Goal: Information Seeking & Learning: Get advice/opinions

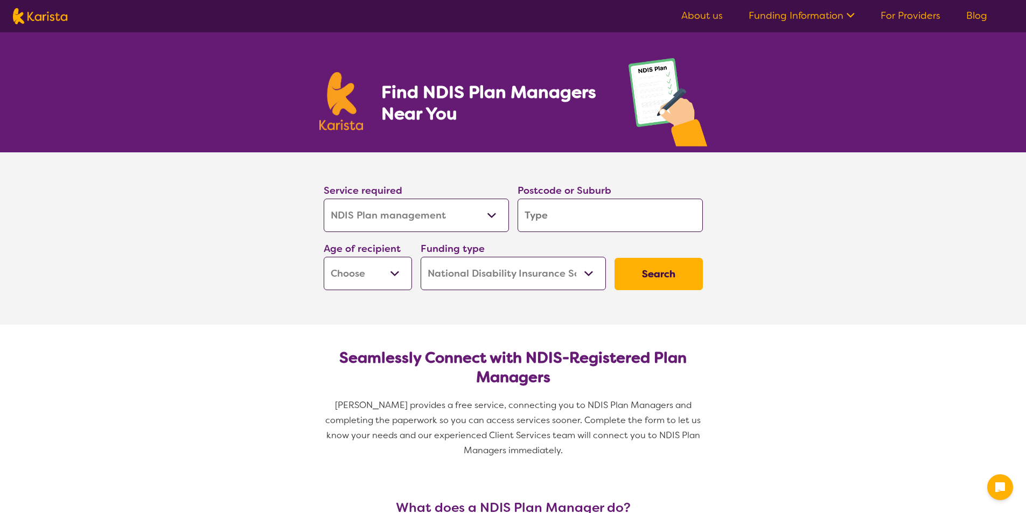
select select "NDIS Plan management"
select select "NDIS"
select select "NDIS Plan management"
select select "NDIS"
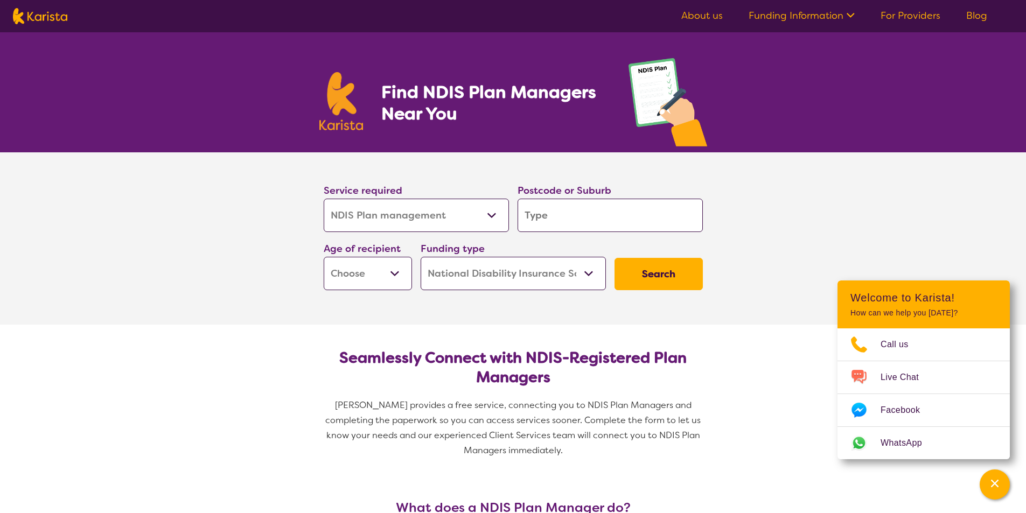
click at [495, 212] on select "Allied Health Assistant Assessment (ADHD or Autism) Behaviour support Counselli…" at bounding box center [416, 215] width 185 height 33
select select "NDIS Support Coordination"
click at [324, 199] on select "Allied Health Assistant Assessment (ADHD or Autism) Behaviour support Counselli…" at bounding box center [416, 215] width 185 height 33
select select "NDIS Support Coordination"
click at [596, 212] on input "search" at bounding box center [610, 215] width 185 height 33
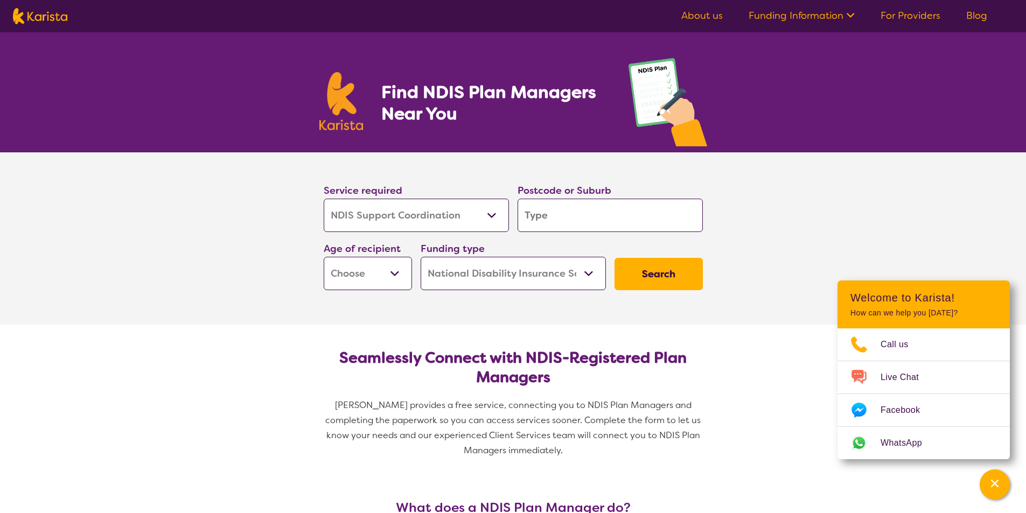
type input "3"
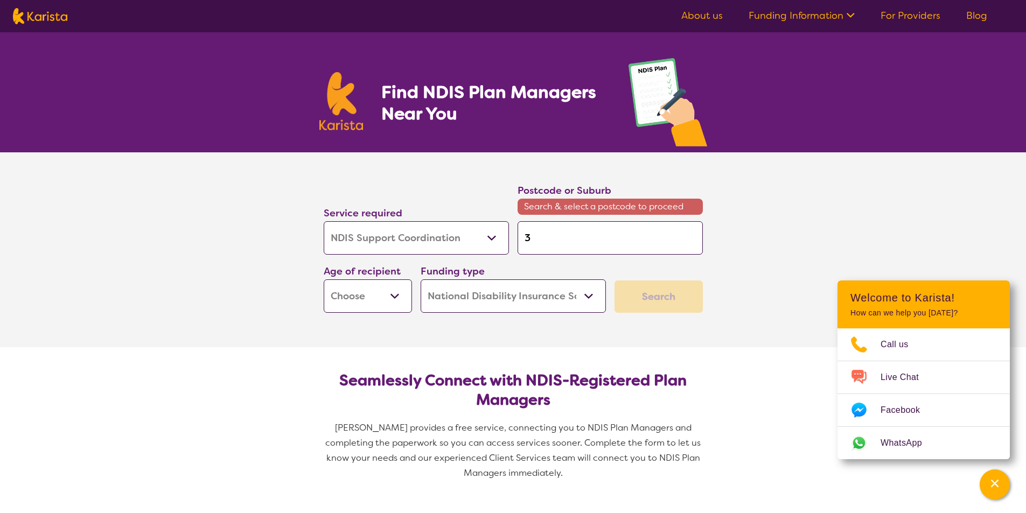
type input "31"
type input "315"
type input "3150"
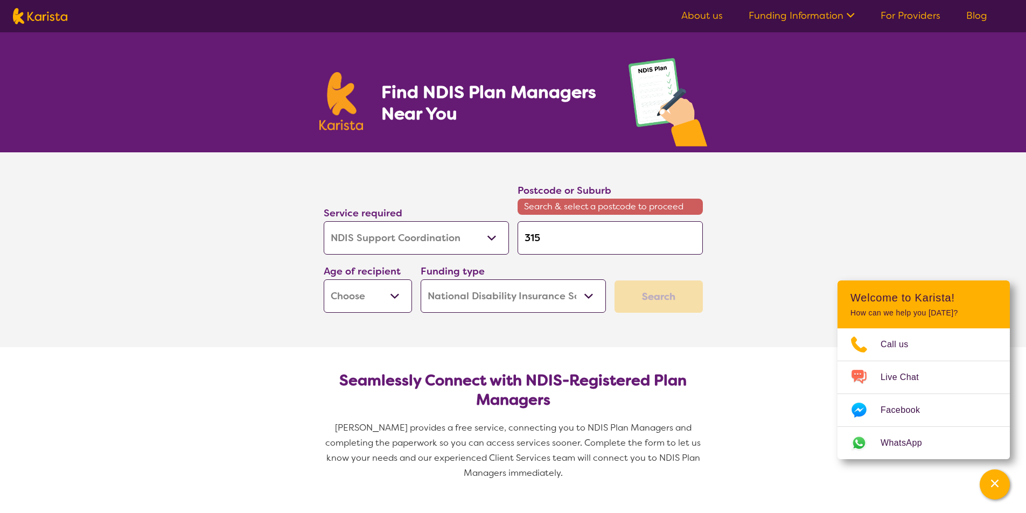
type input "3150"
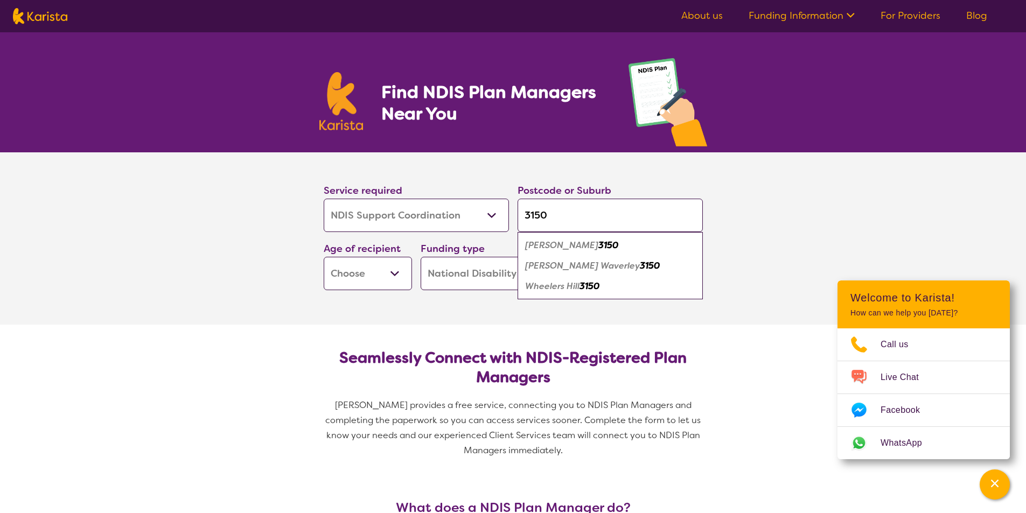
type input "3150"
click at [529, 270] on em "Glen Waverley" at bounding box center [582, 265] width 115 height 11
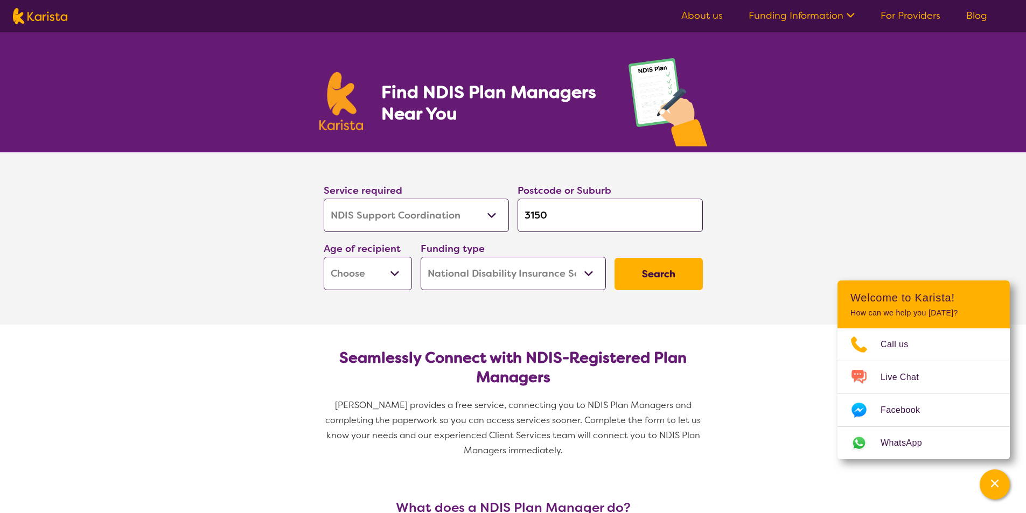
click at [642, 231] on input "3150" at bounding box center [610, 215] width 185 height 33
click at [398, 275] on select "Early Childhood - 0 to 9 Child - 10 to 11 Adolescent - 12 to 17 Adult - 18 to 6…" at bounding box center [368, 273] width 88 height 33
select select "CH"
click at [324, 257] on select "Early Childhood - 0 to 9 Child - 10 to 11 Adolescent - 12 to 17 Adult - 18 to 6…" at bounding box center [368, 273] width 88 height 33
select select "CH"
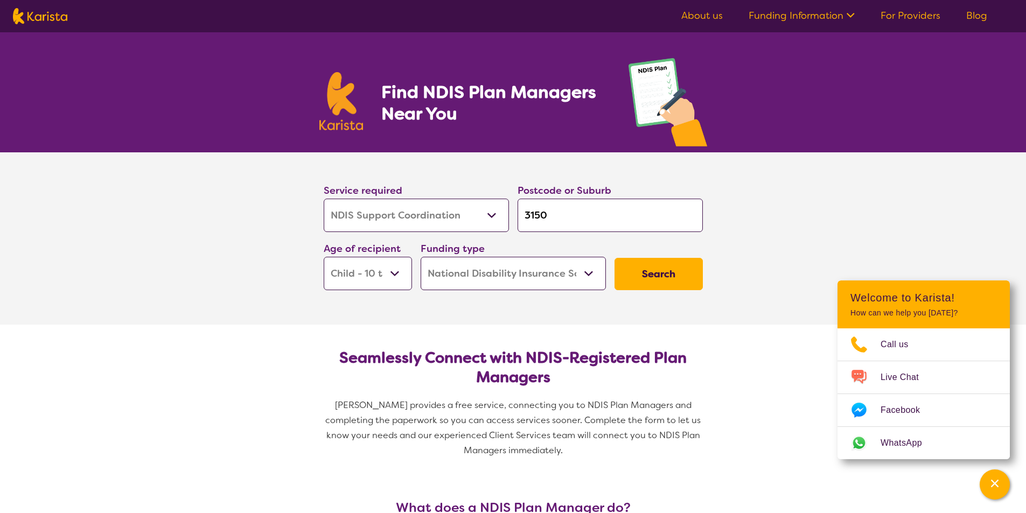
click at [585, 275] on select "Home Care Package (HCP) National Disability Insurance Scheme (NDIS) I don't know" at bounding box center [513, 273] width 185 height 33
click at [421, 257] on select "Home Care Package (HCP) National Disability Insurance Scheme (NDIS) I don't know" at bounding box center [513, 273] width 185 height 33
click at [637, 280] on button "Search" at bounding box center [659, 274] width 88 height 32
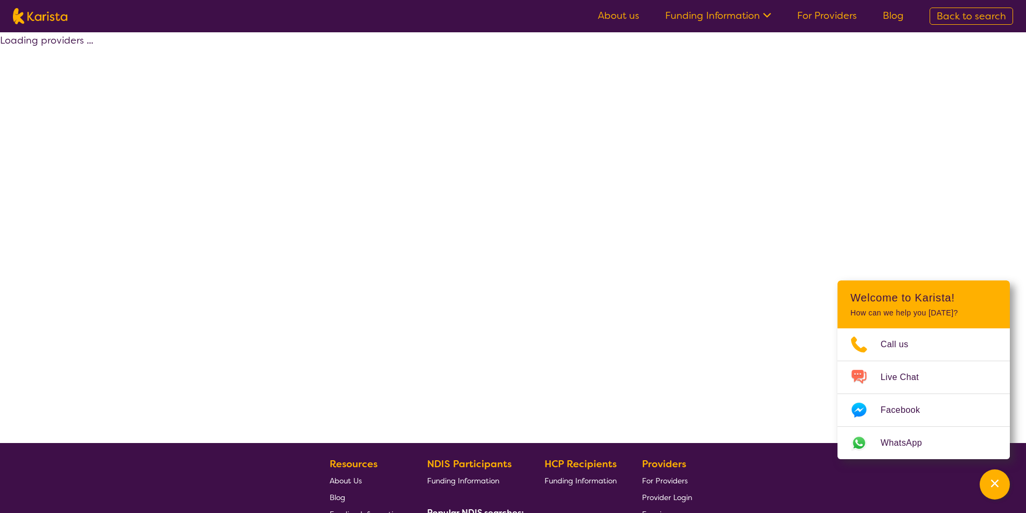
select select "by_score"
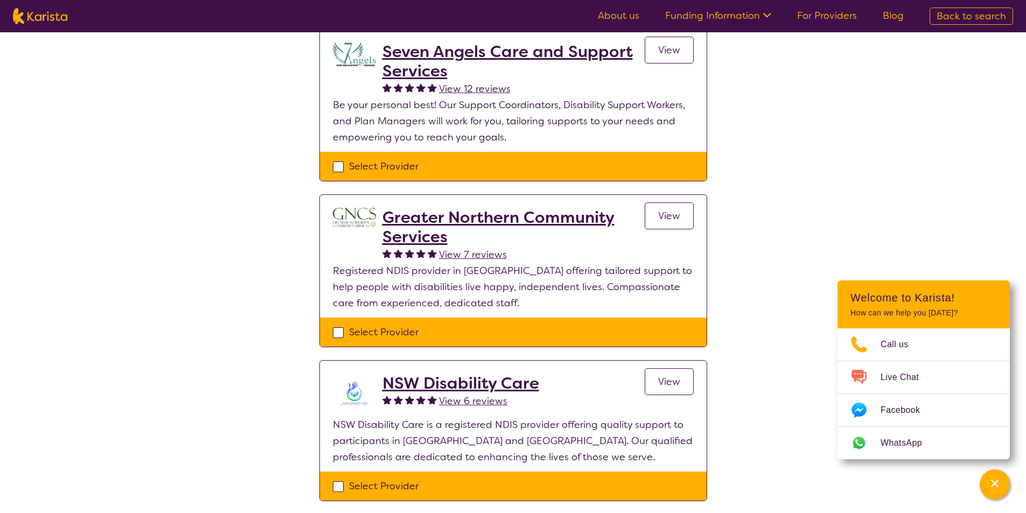
scroll to position [431, 0]
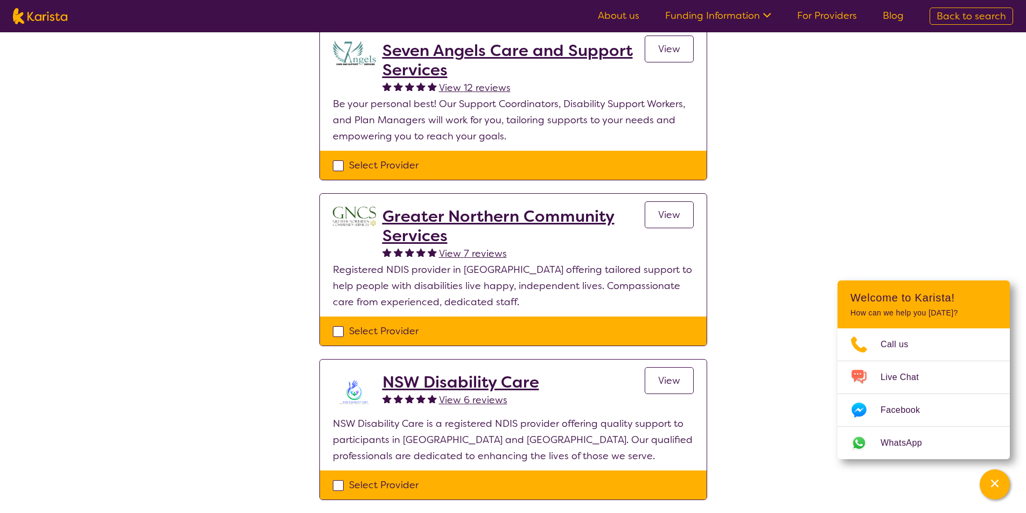
click at [392, 240] on h2 "Greater Northern Community Services" at bounding box center [514, 226] width 262 height 39
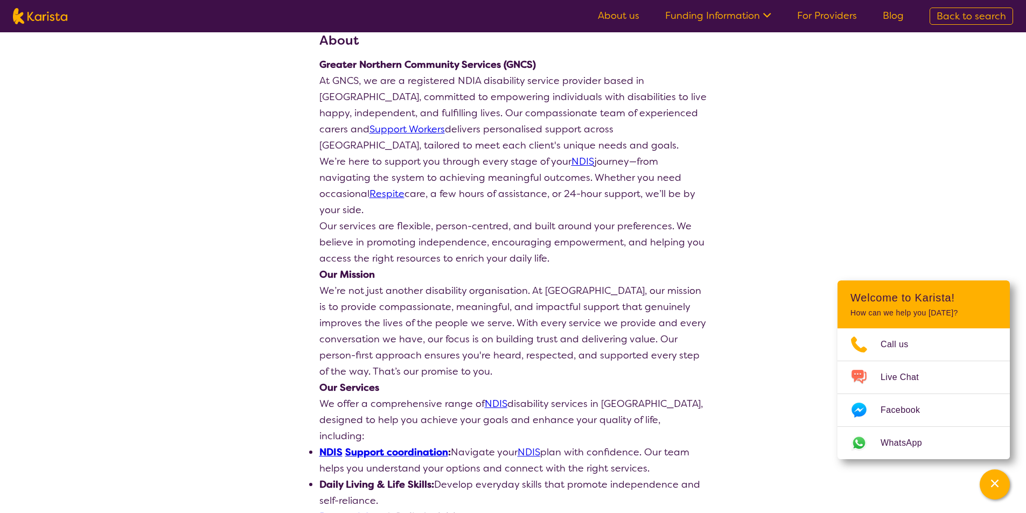
scroll to position [162, 0]
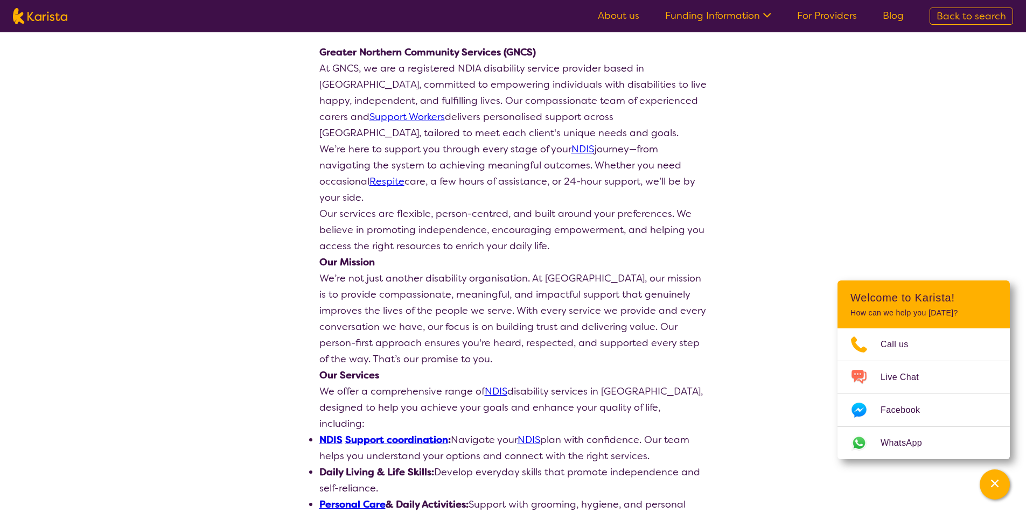
click at [386, 434] on link "Support coordination" at bounding box center [396, 440] width 103 height 13
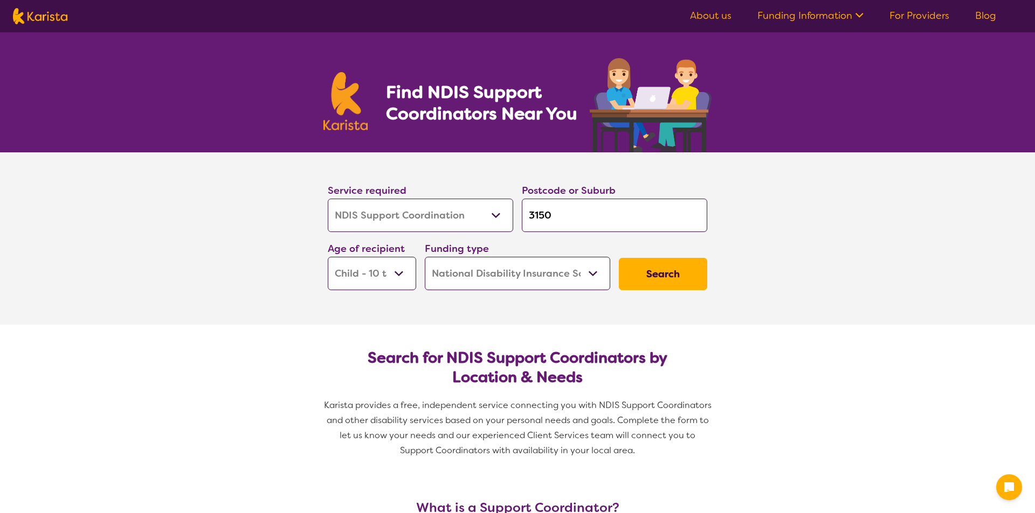
select select "NDIS Support Coordination"
select select "CH"
select select "NDIS"
select select "NDIS Support Coordination"
select select "CH"
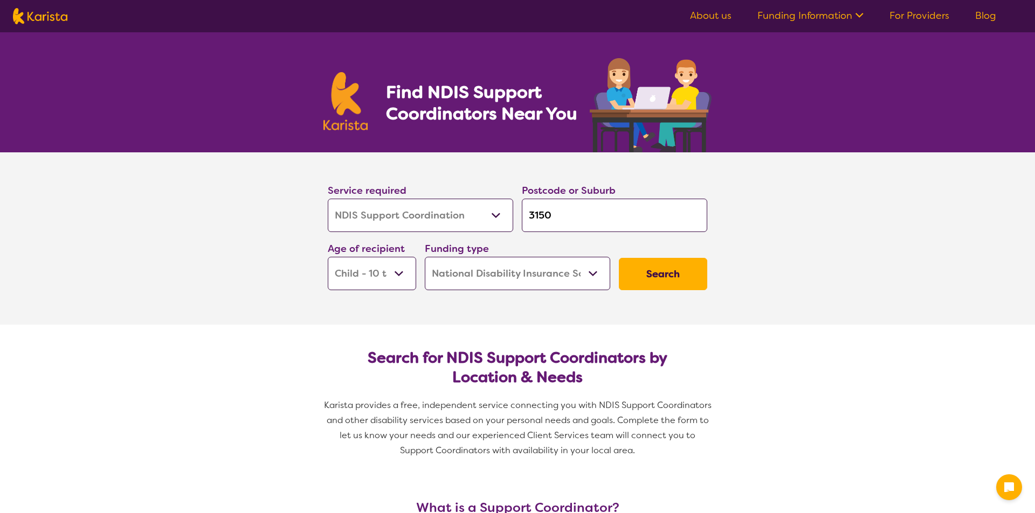
select select "NDIS"
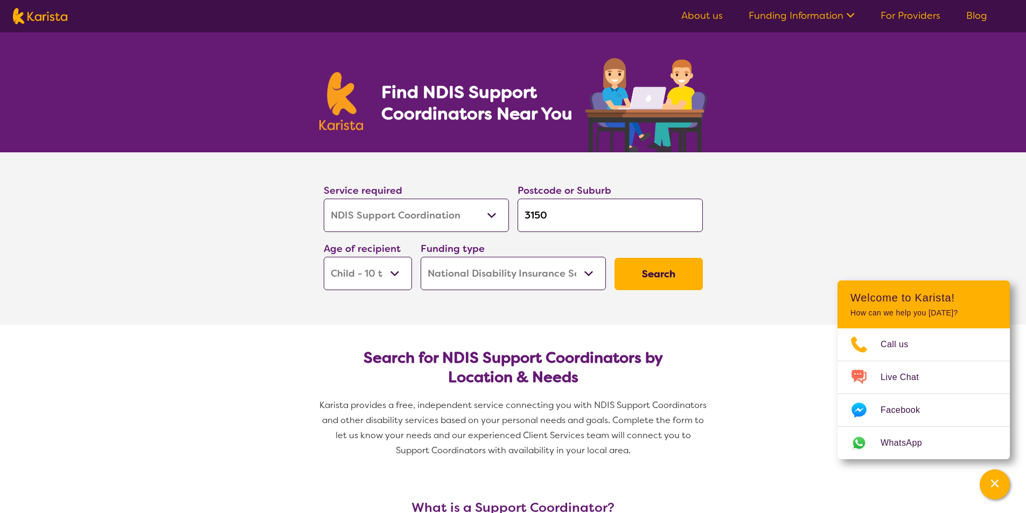
click at [637, 270] on button "Search" at bounding box center [659, 274] width 88 height 32
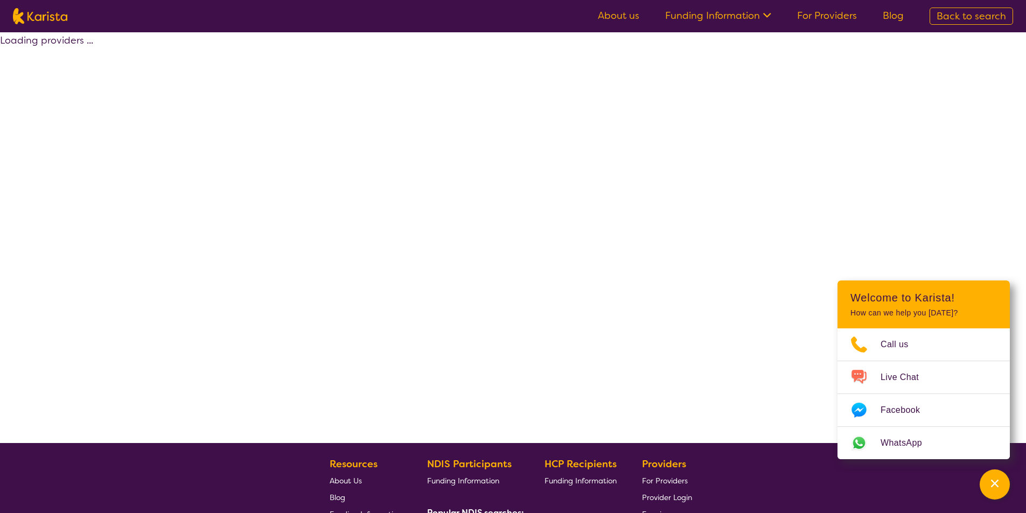
select select "by_score"
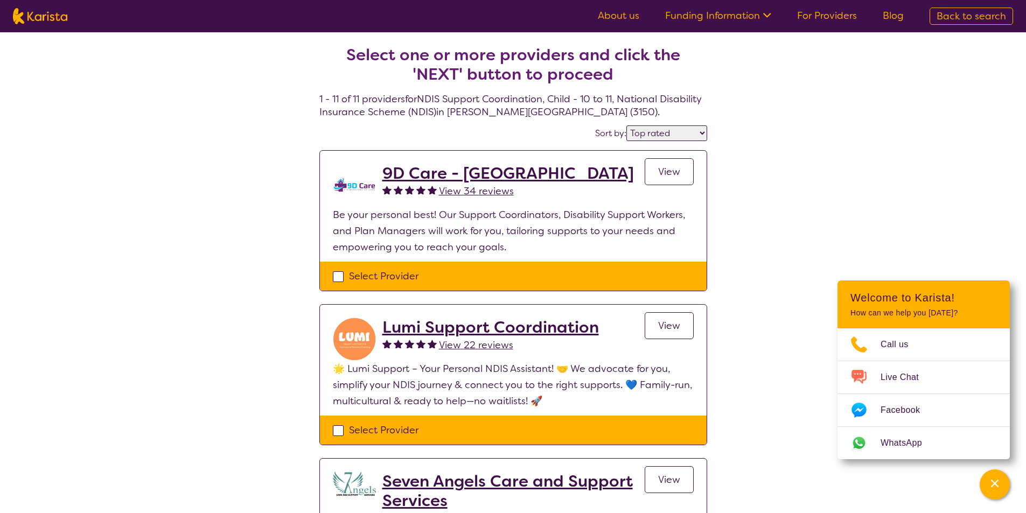
click at [376, 171] on span at bounding box center [358, 185] width 50 height 43
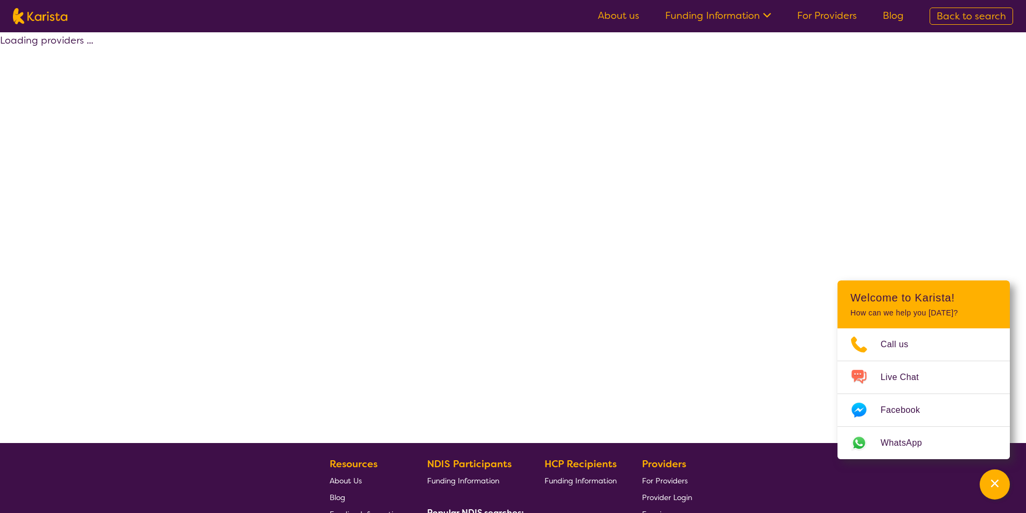
select select "by_score"
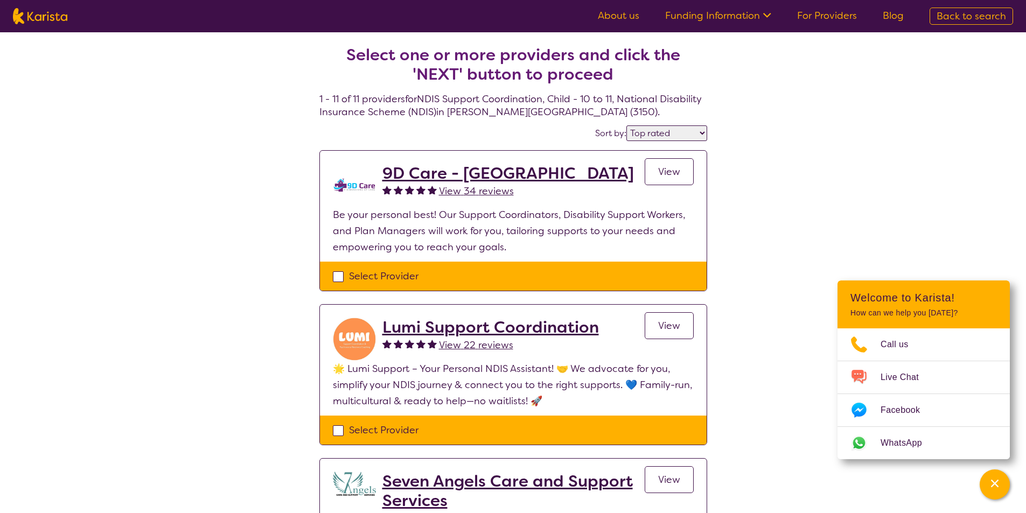
click at [460, 323] on h2 "Lumi Support Coordination" at bounding box center [491, 327] width 217 height 19
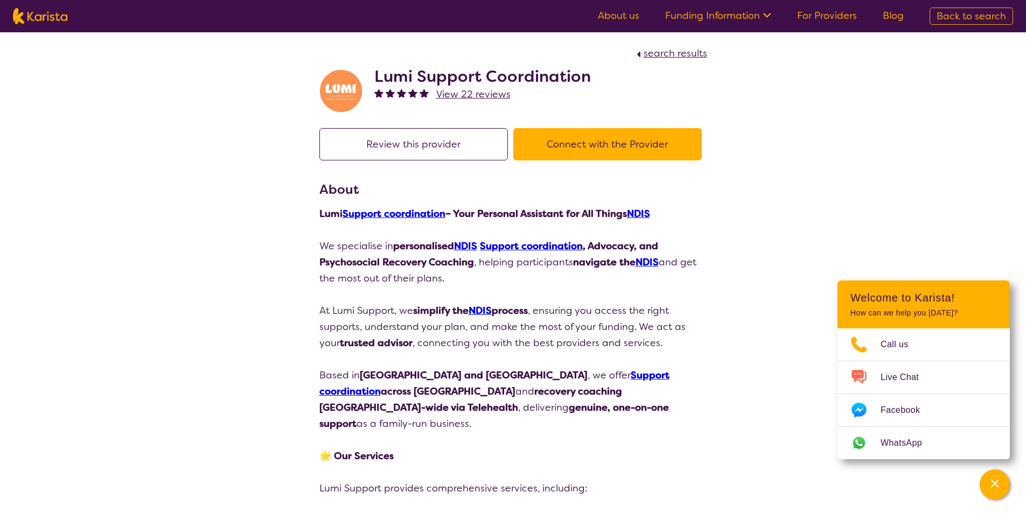
click at [550, 376] on link "Support coordination" at bounding box center [495, 383] width 350 height 29
select select "by_score"
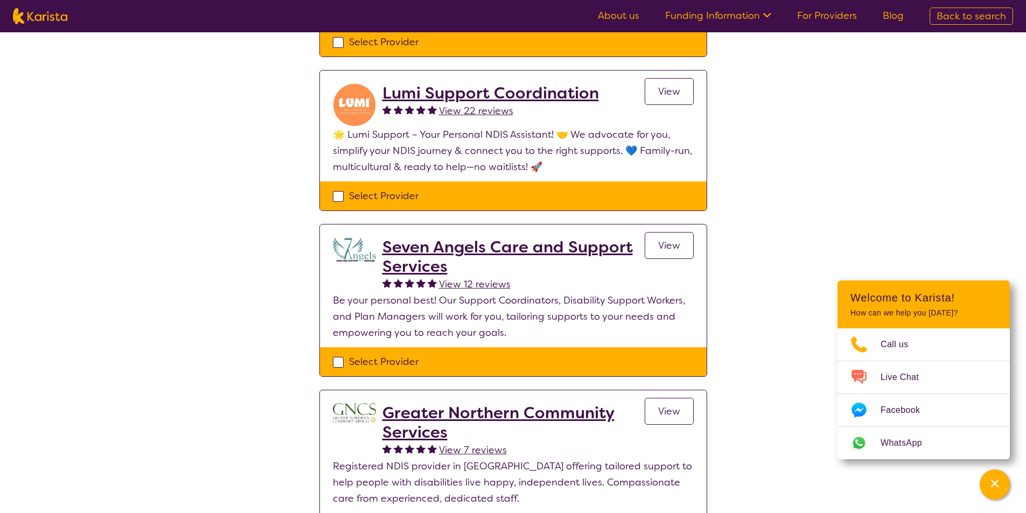
scroll to position [269, 0]
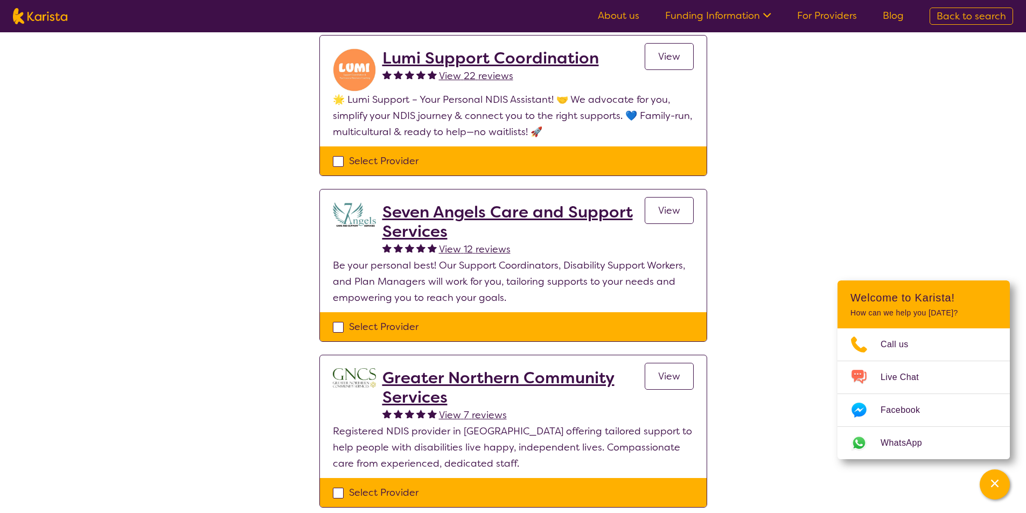
click at [417, 226] on h2 "Seven Angels Care and Support Services" at bounding box center [514, 222] width 262 height 39
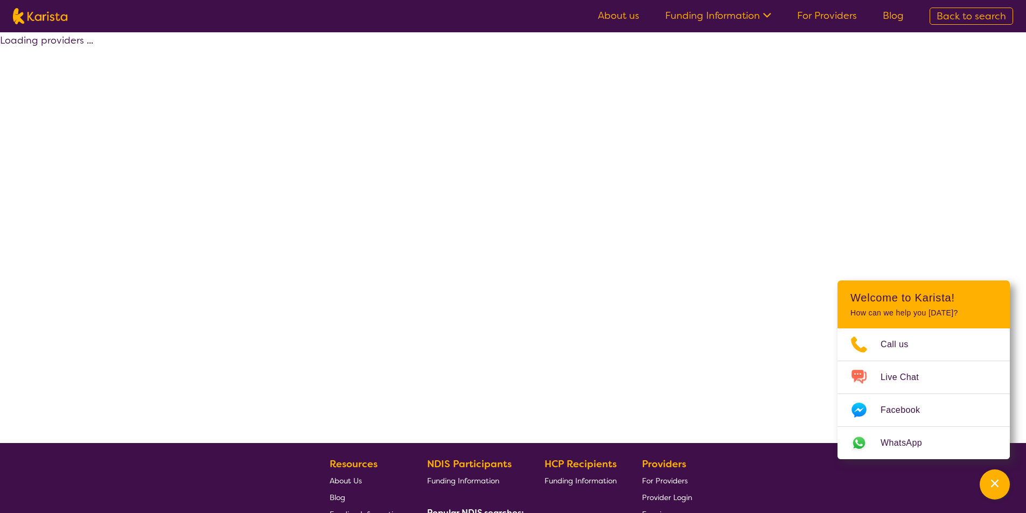
scroll to position [190, 0]
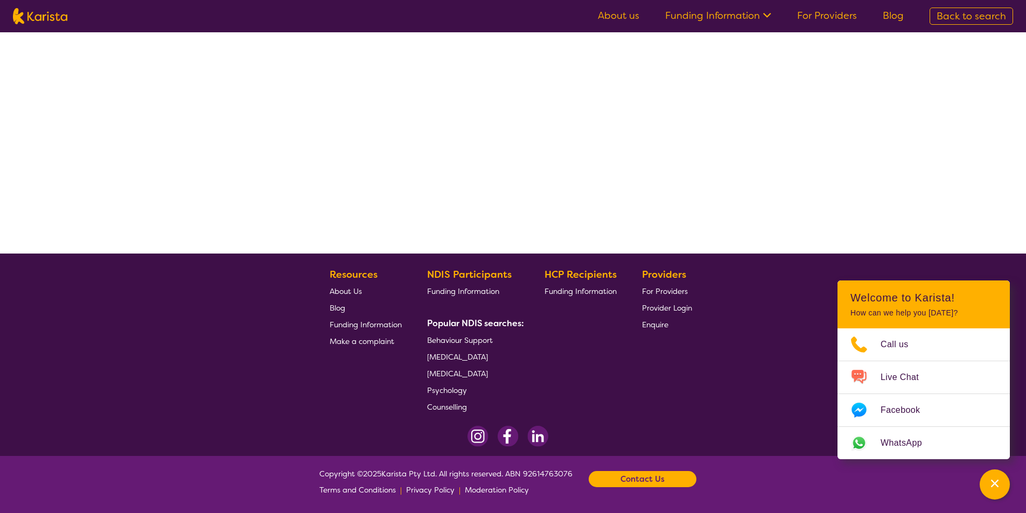
select select "NDIS Support Coordination"
select select "CH"
select select "NDIS"
select select "NDIS Support Coordination"
select select "CH"
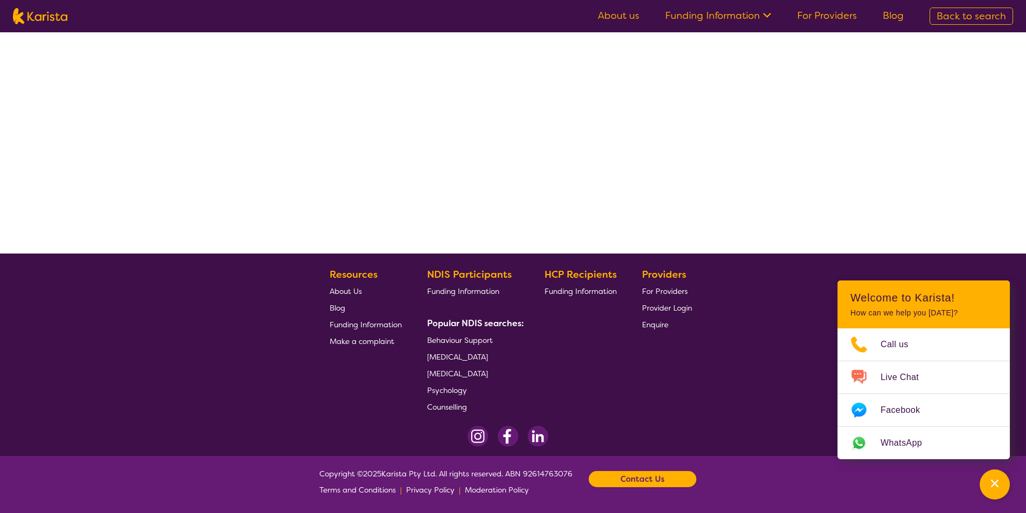
select select "NDIS"
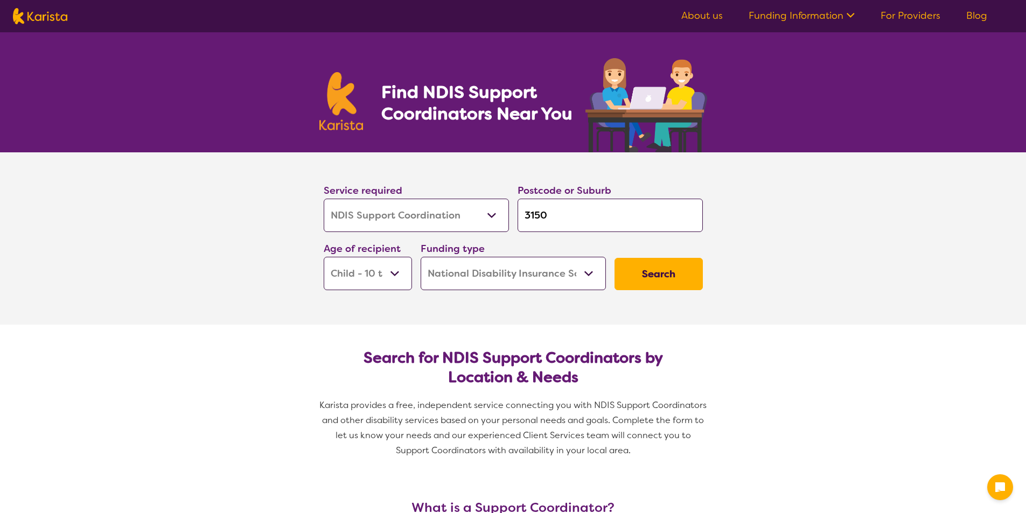
select select "NDIS Support Coordination"
select select "CH"
select select "NDIS"
select select "NDIS Support Coordination"
select select "CH"
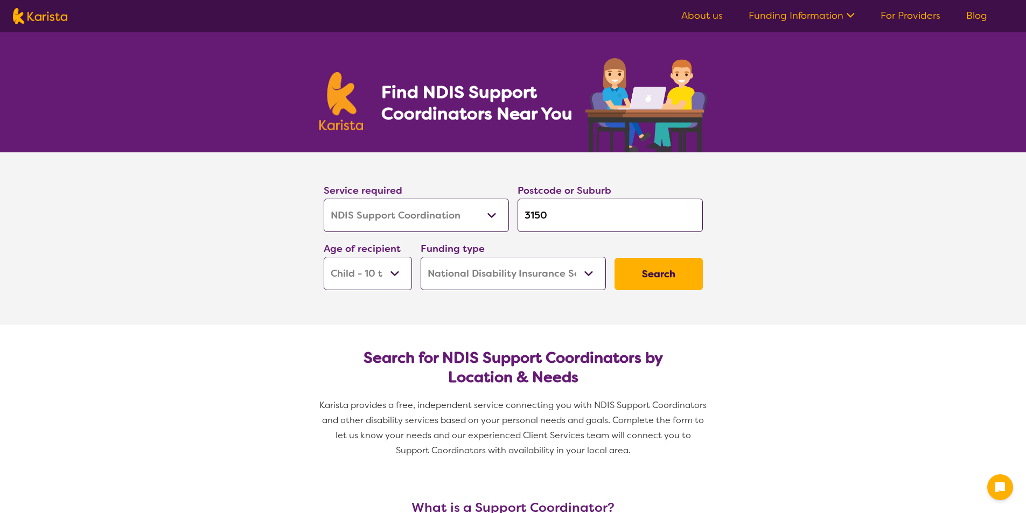
select select "NDIS"
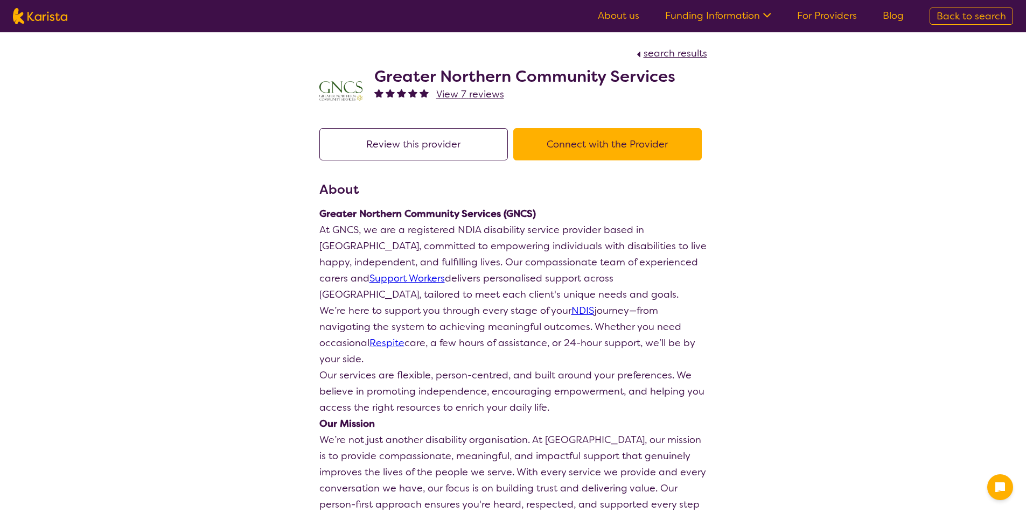
scroll to position [162, 0]
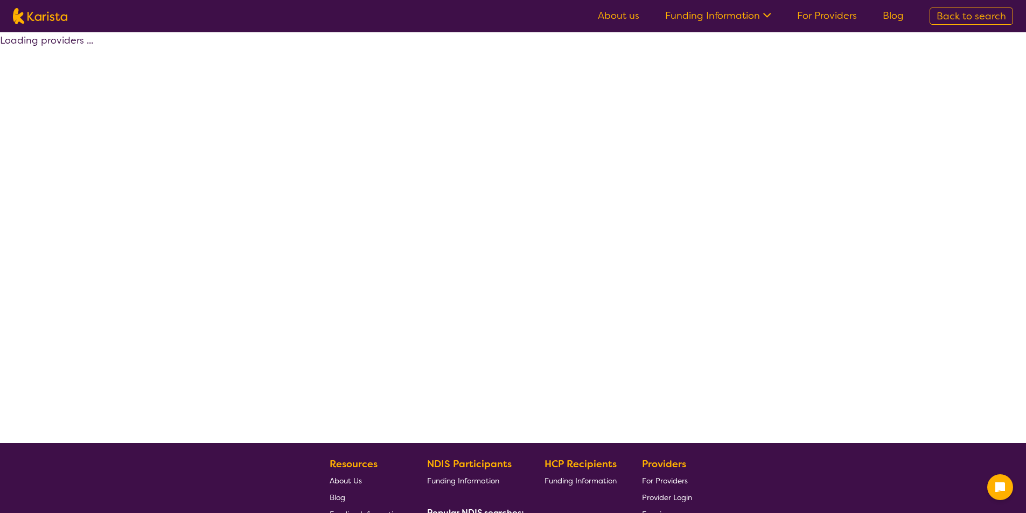
scroll to position [190, 0]
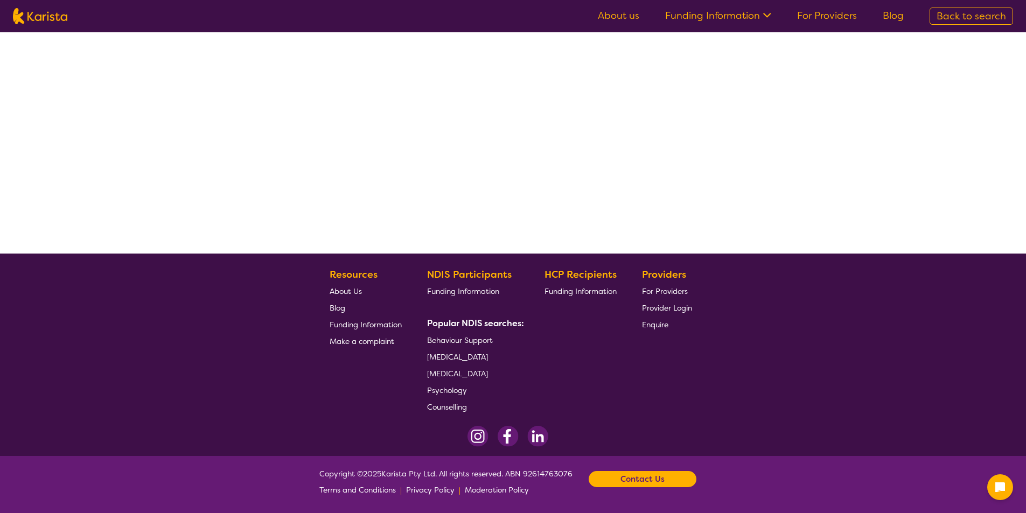
select select "by_score"
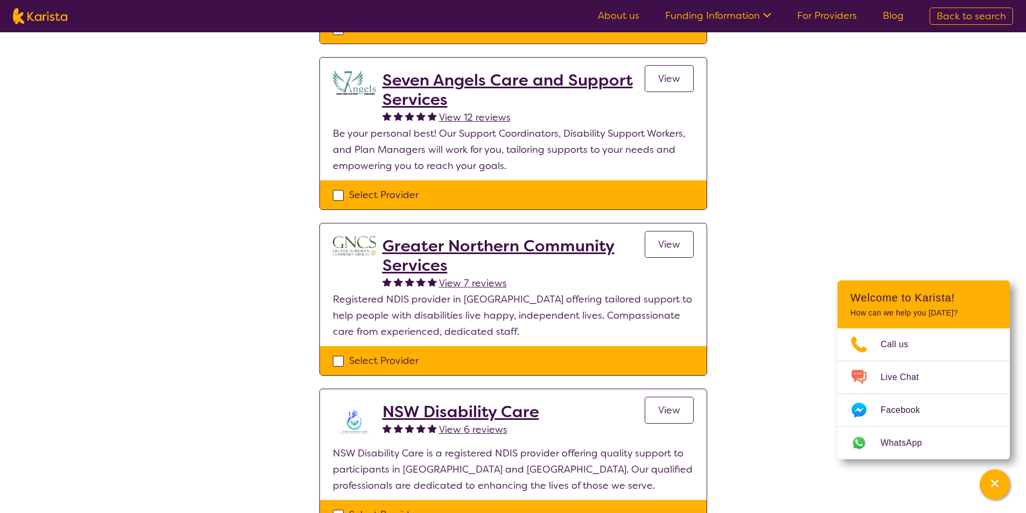
scroll to position [405, 0]
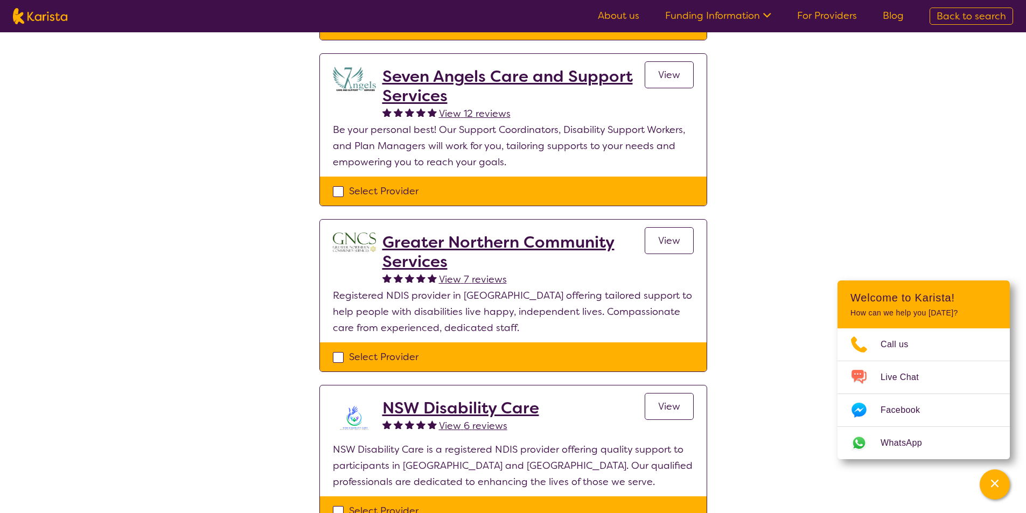
click at [395, 252] on h2 "Greater Northern Community Services" at bounding box center [514, 252] width 262 height 39
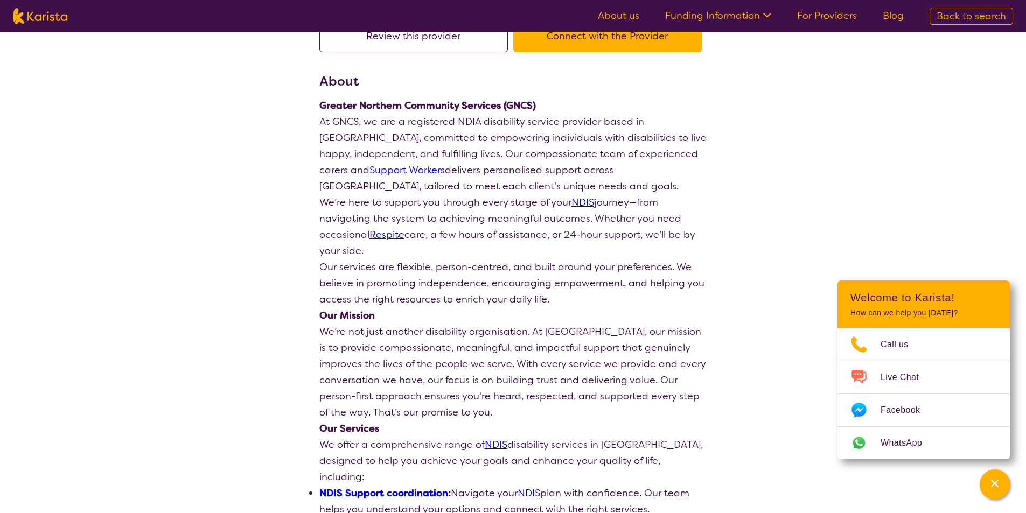
scroll to position [216, 0]
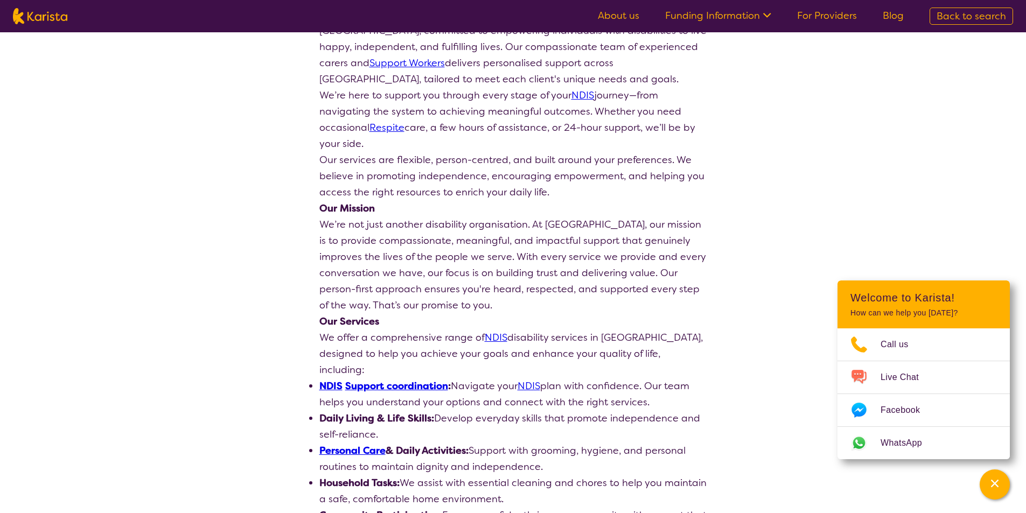
click at [403, 380] on link "Support coordination" at bounding box center [396, 386] width 103 height 13
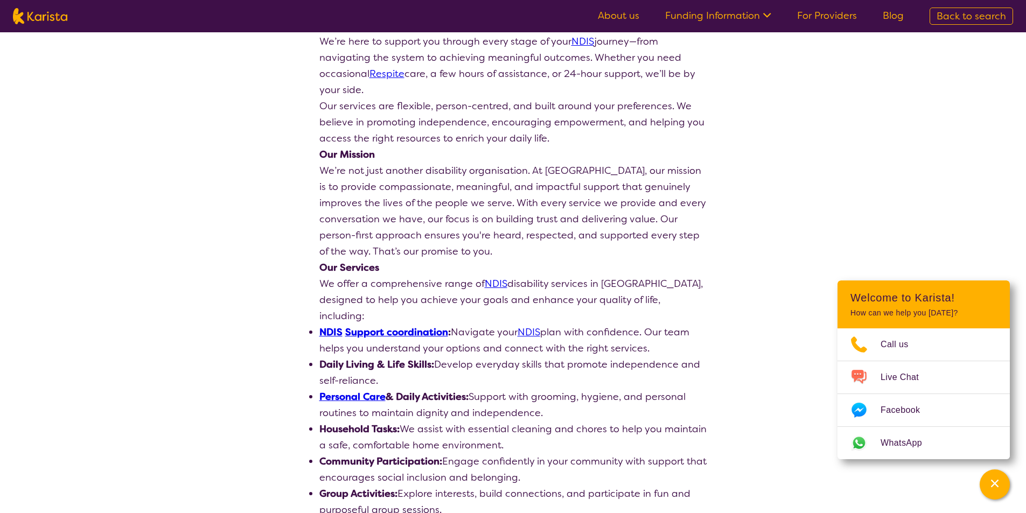
scroll to position [0, 0]
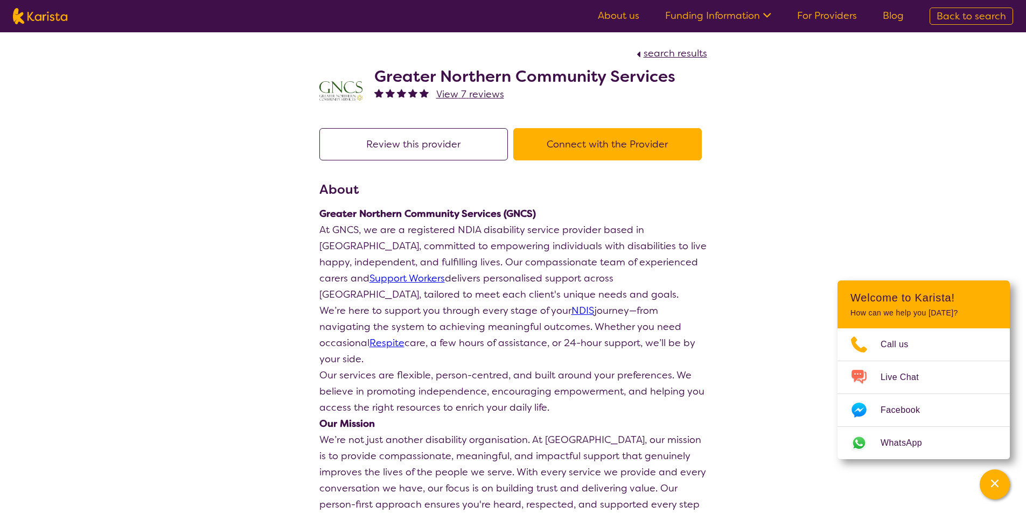
scroll to position [190, 0]
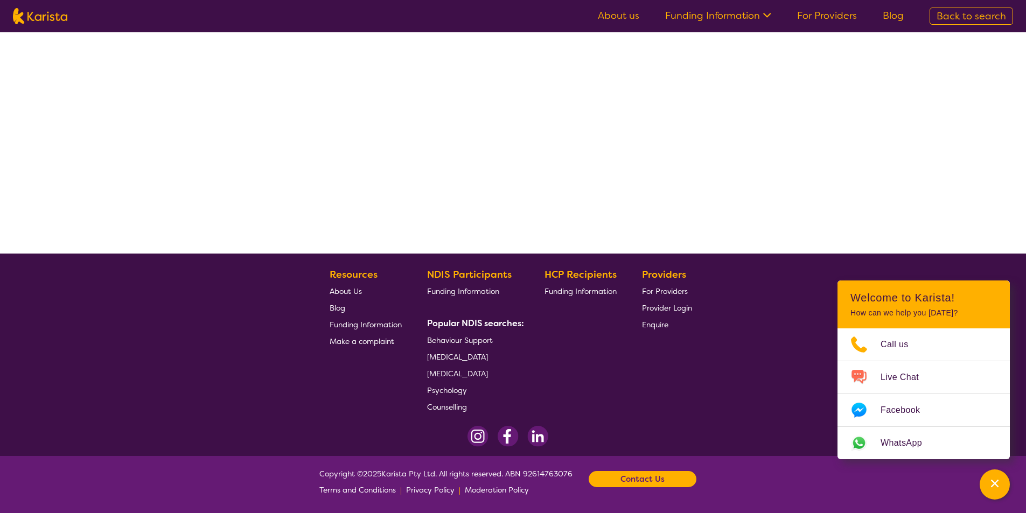
select select "by_score"
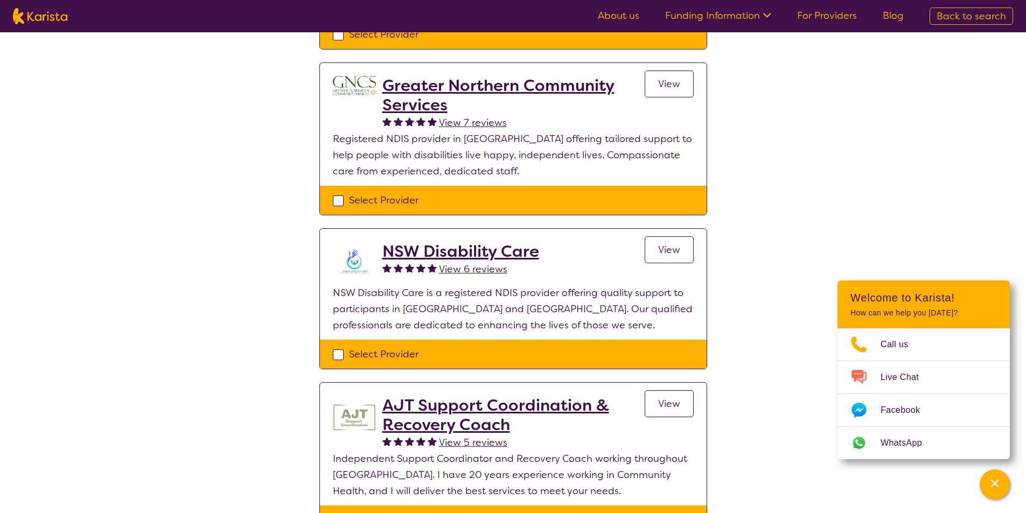
scroll to position [567, 0]
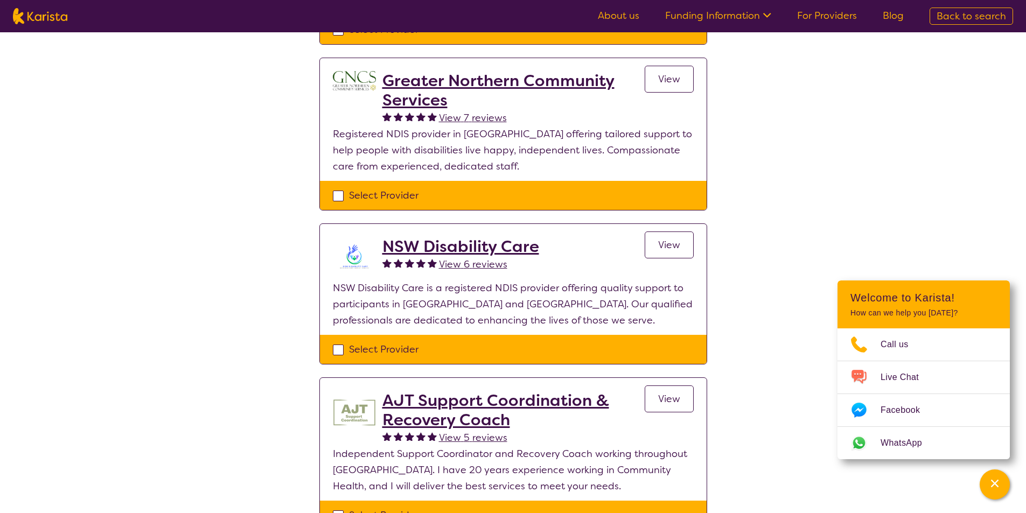
click at [385, 247] on h2 "NSW Disability Care" at bounding box center [461, 246] width 157 height 19
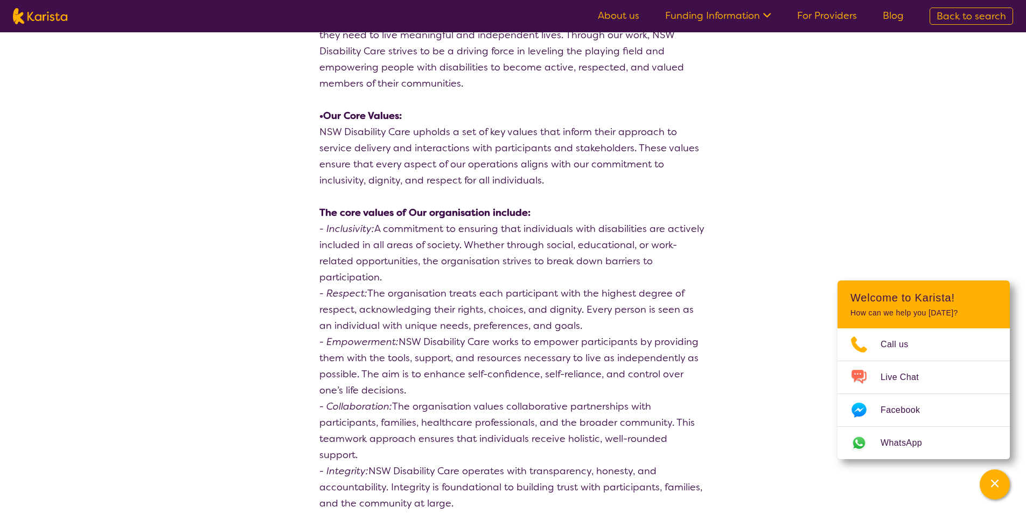
select select "by_score"
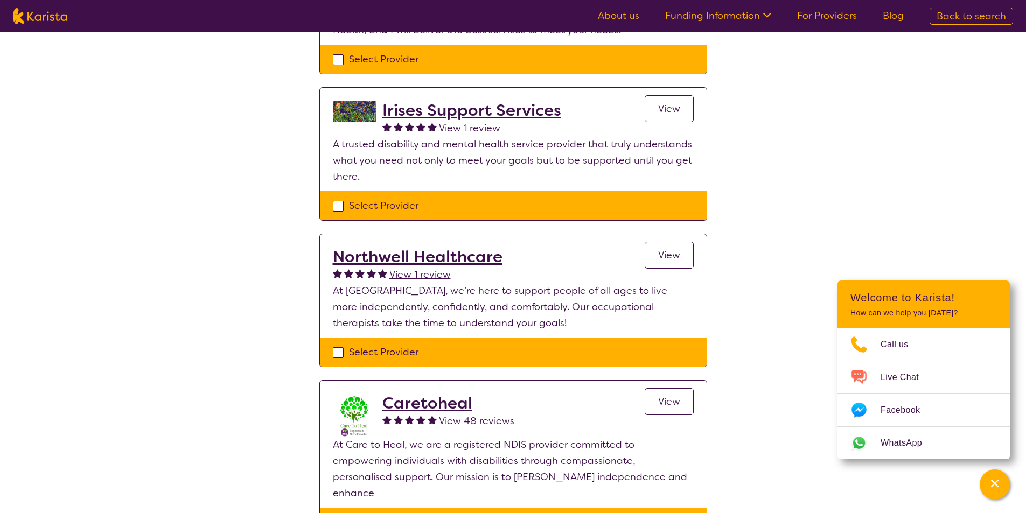
scroll to position [1213, 0]
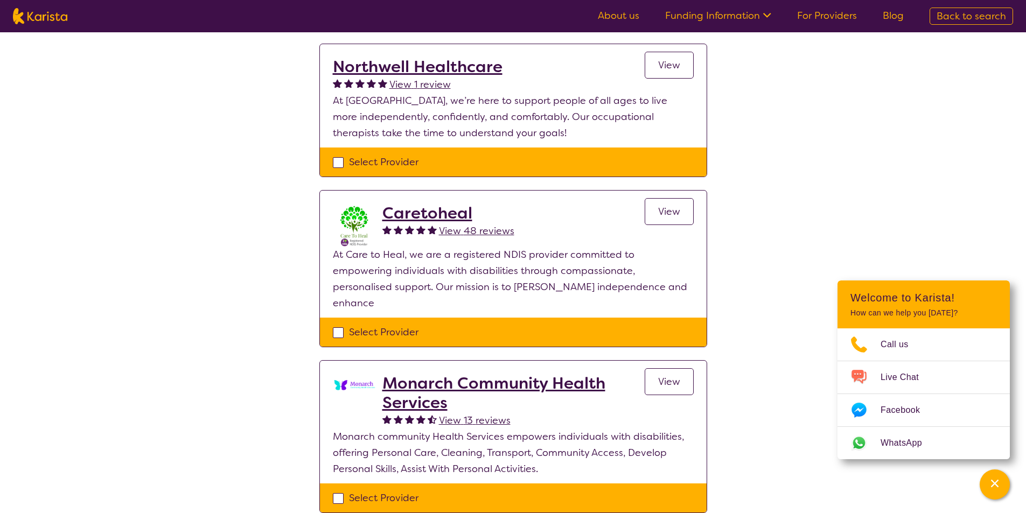
click at [418, 206] on h2 "Caretoheal" at bounding box center [449, 213] width 132 height 19
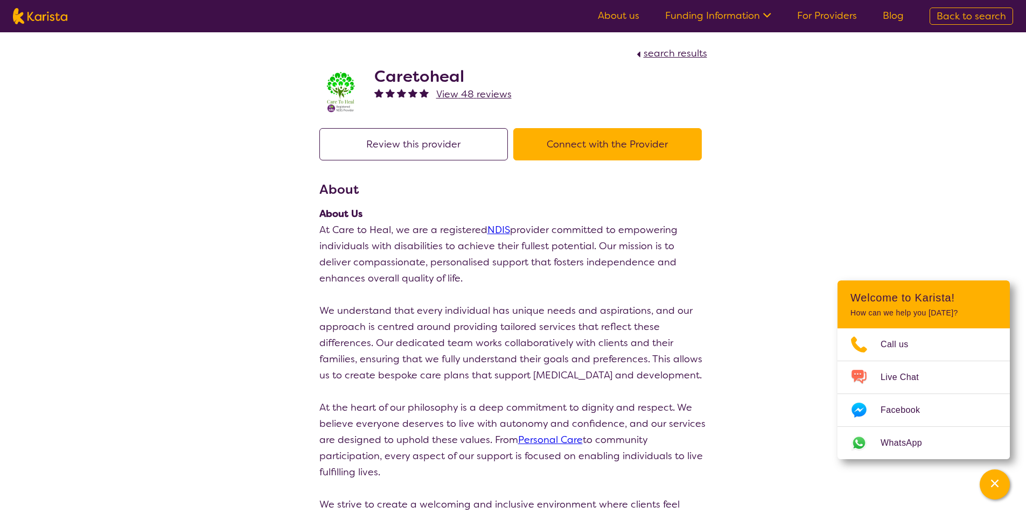
scroll to position [190, 0]
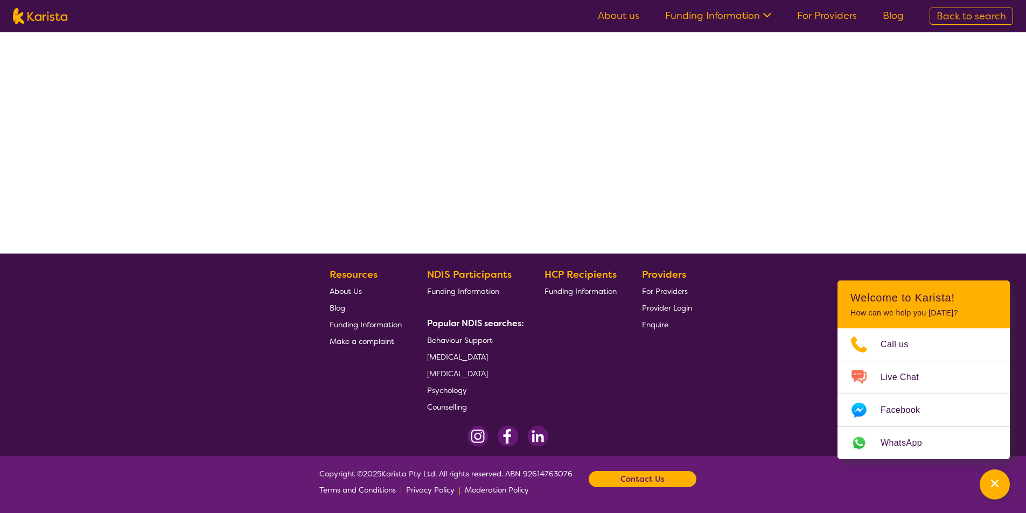
select select "by_score"
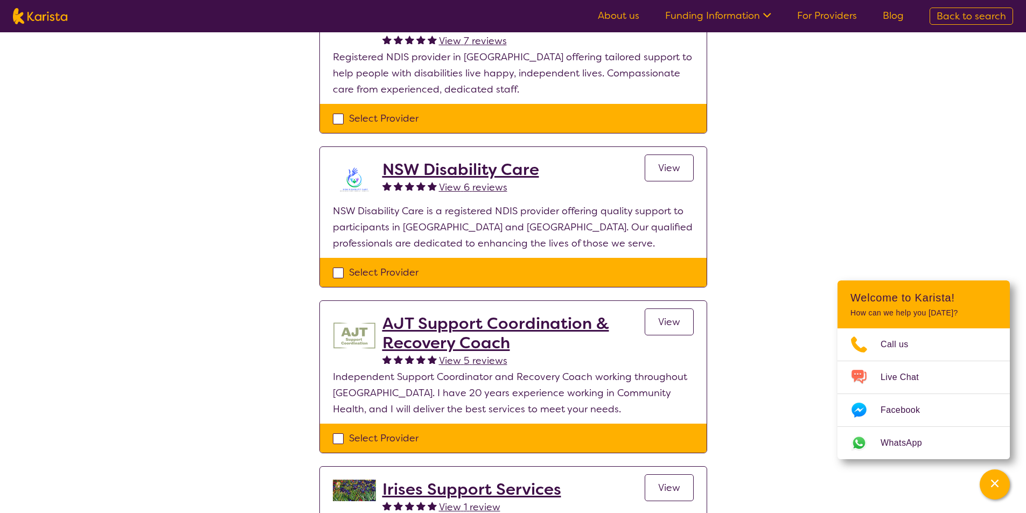
scroll to position [619, 0]
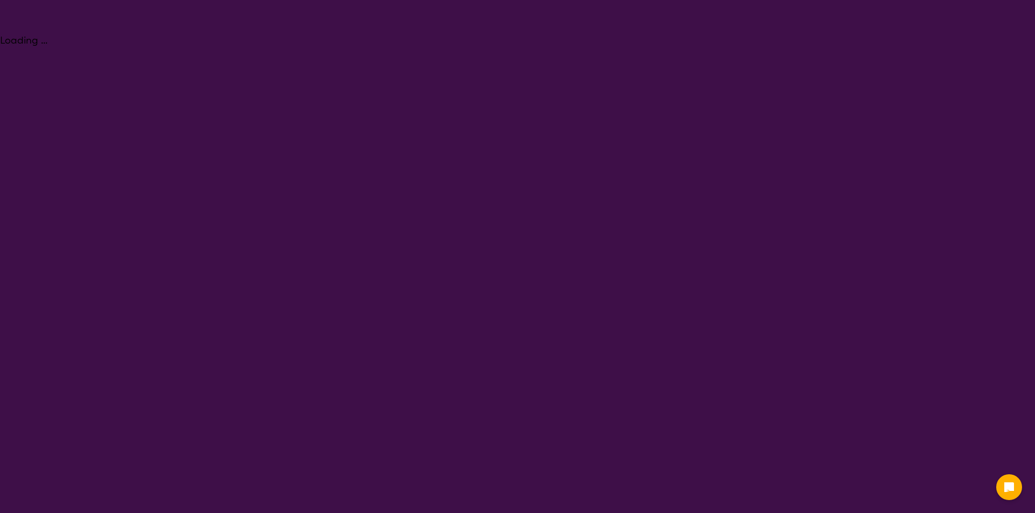
select select "NDIS Support Coordination"
select select "CH"
select select "NDIS"
select select "NDIS Support Coordination"
select select "CH"
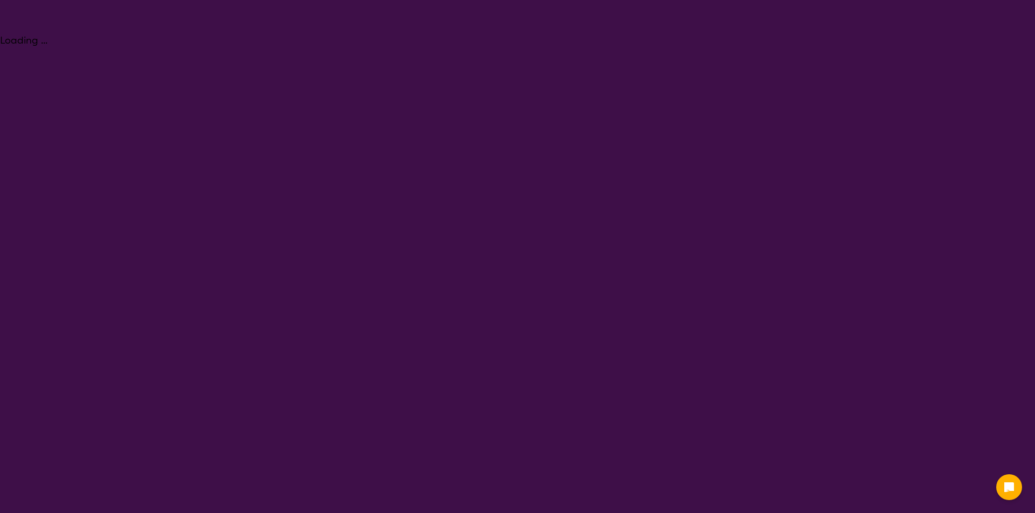
select select "NDIS"
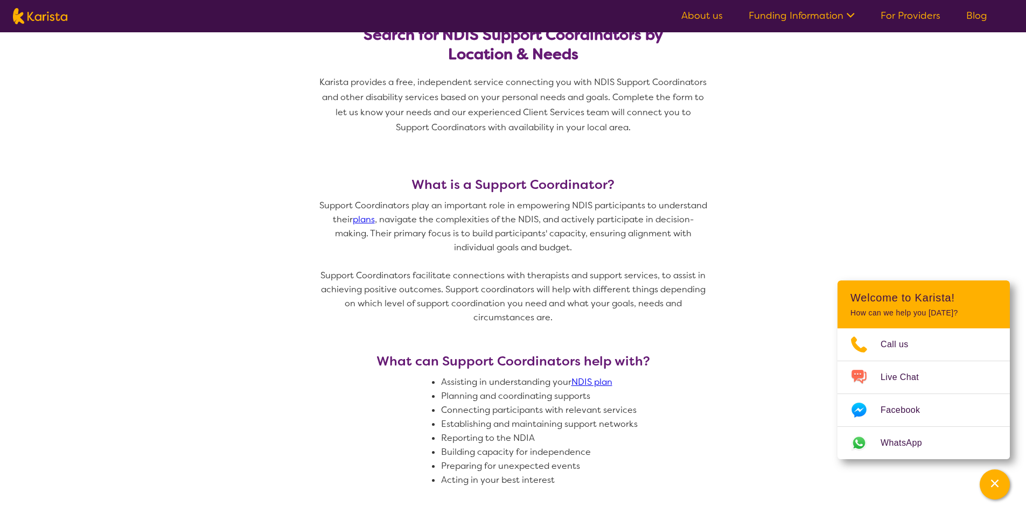
scroll to position [593, 0]
